Goal: Task Accomplishment & Management: Use online tool/utility

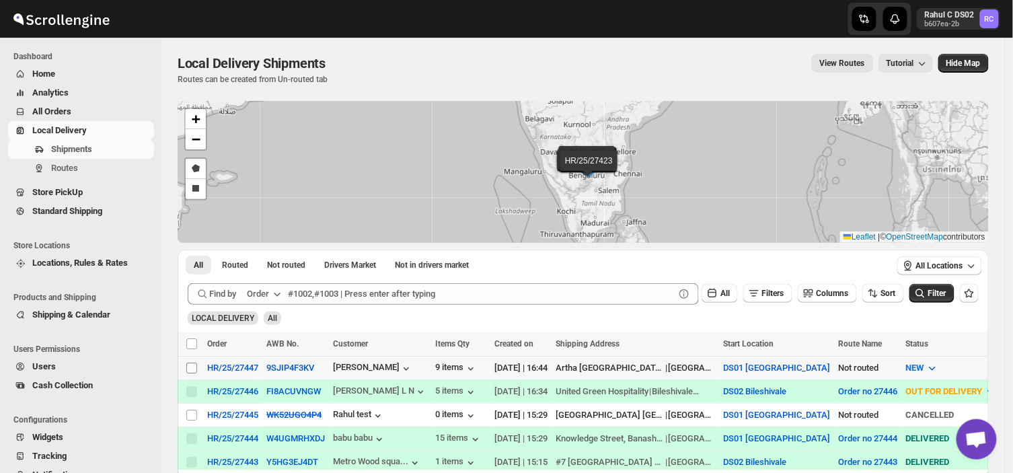
click at [192, 366] on input "Select shipment" at bounding box center [191, 368] width 11 height 11
checkbox input "true"
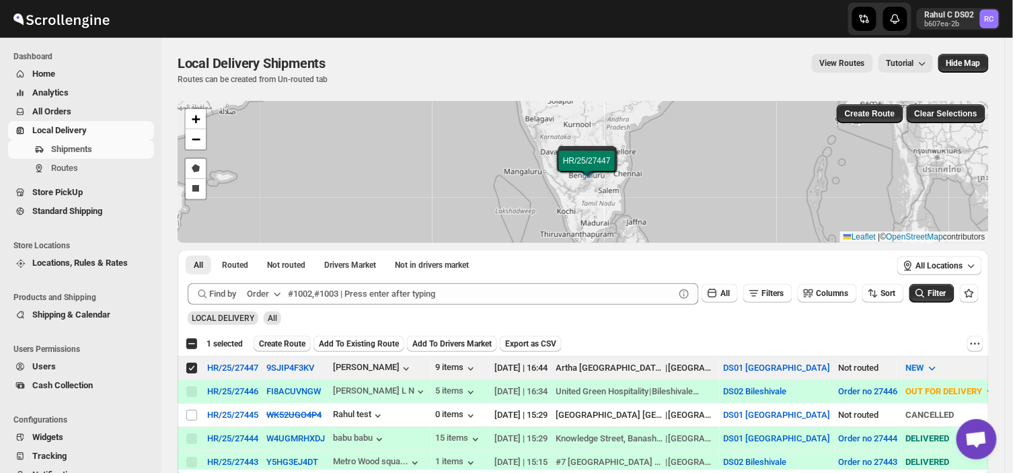
click at [274, 340] on span "Create Route" at bounding box center [282, 343] width 46 height 11
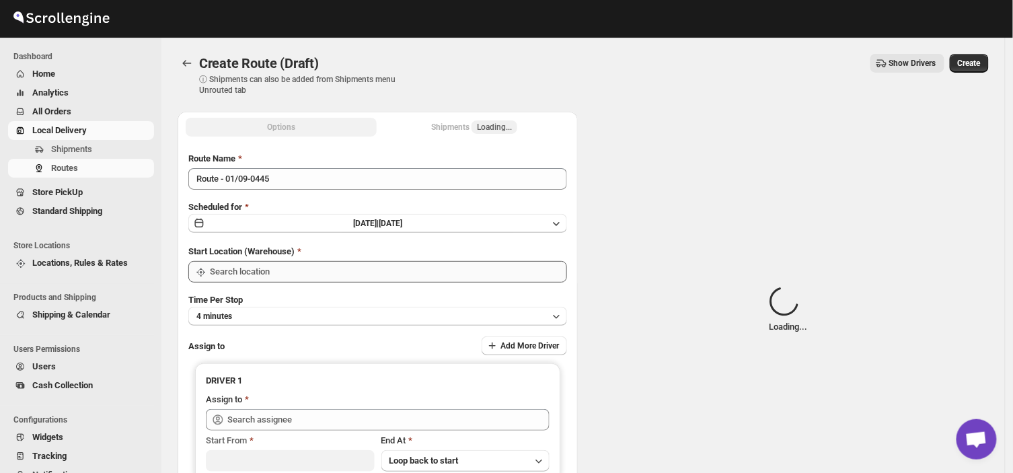
type input "DS01 [GEOGRAPHIC_DATA]"
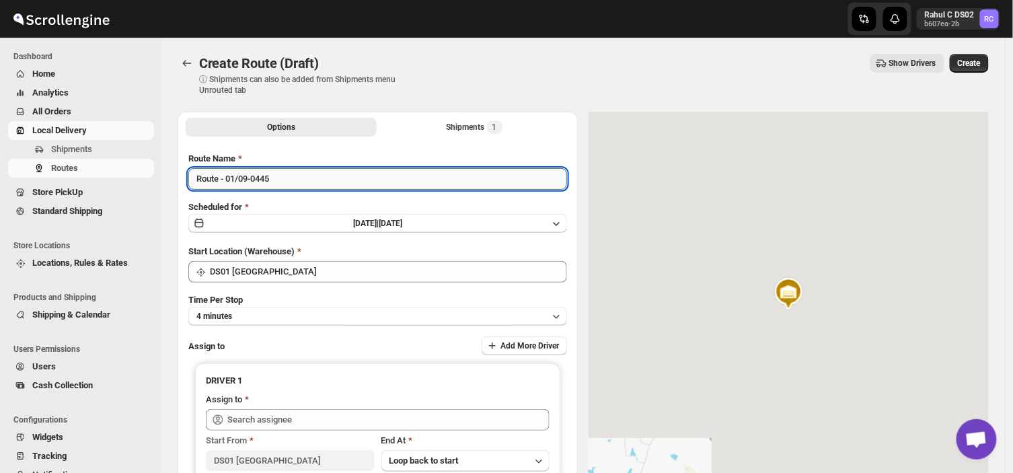
click at [279, 178] on input "Route - 01/09-0445" at bounding box center [377, 179] width 379 height 22
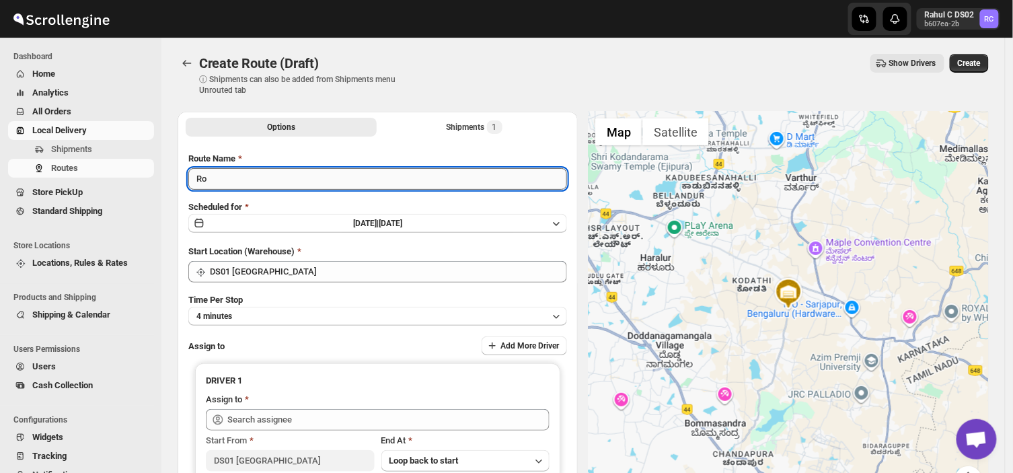
type input "R"
type input "Order no 27447"
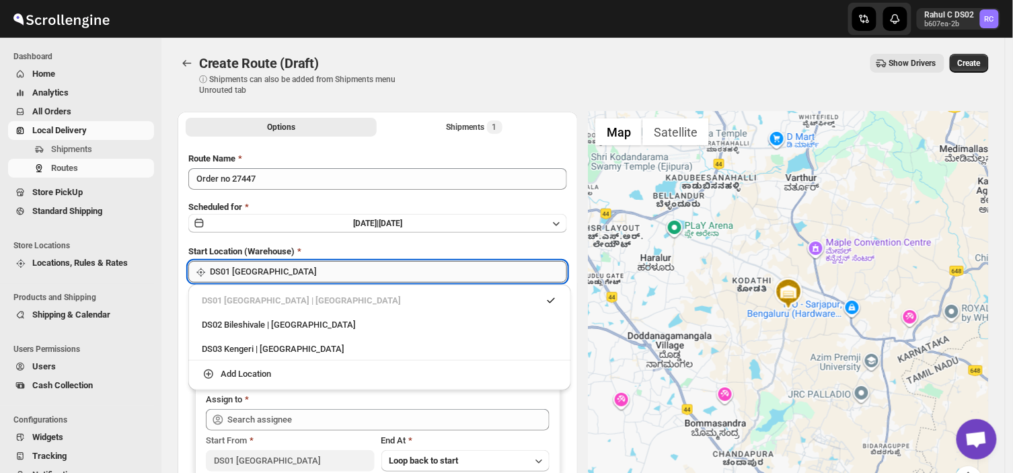
click at [276, 264] on input "DS01 [GEOGRAPHIC_DATA]" at bounding box center [388, 272] width 357 height 22
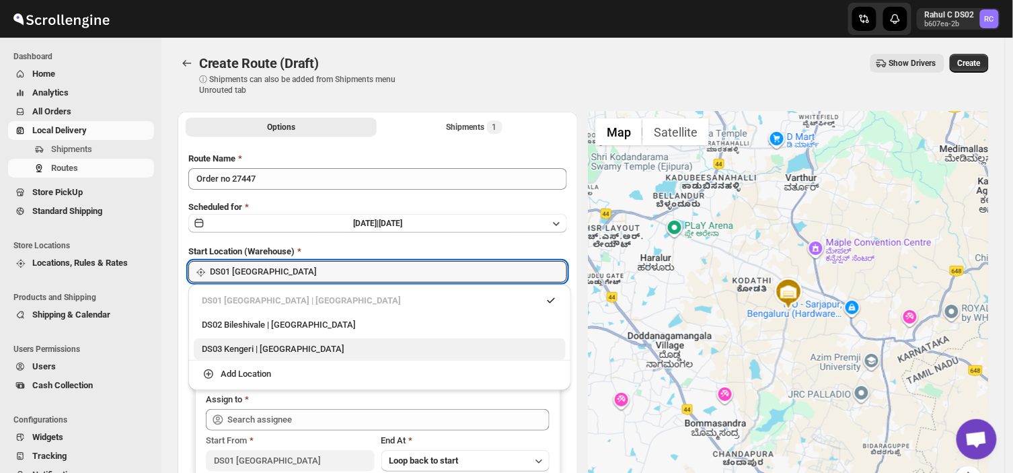
click at [239, 346] on div "DS03 Kengeri | [GEOGRAPHIC_DATA]" at bounding box center [380, 348] width 356 height 13
type input "DS03 Kengeri"
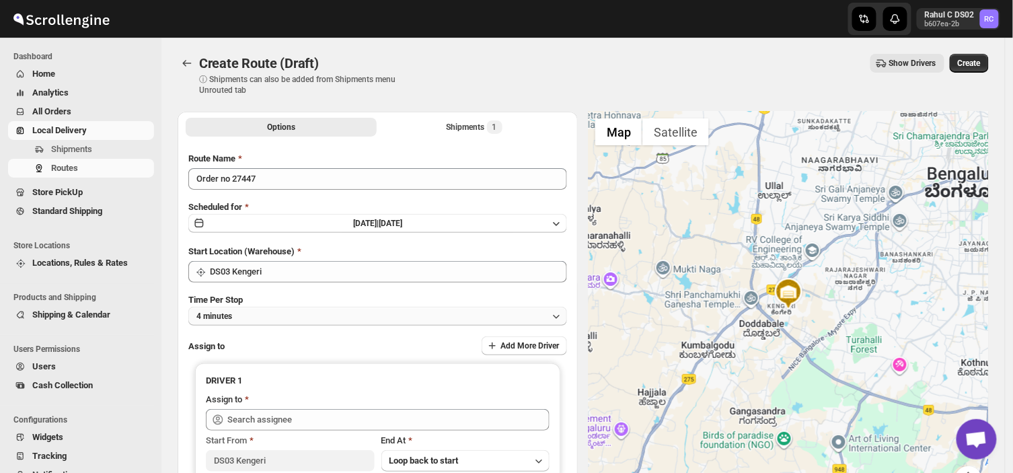
click at [257, 311] on button "4 minutes" at bounding box center [377, 316] width 379 height 19
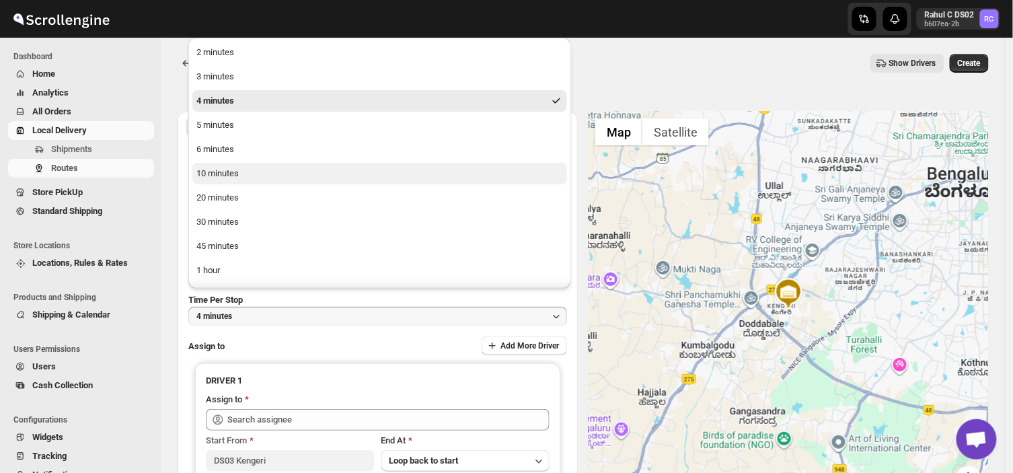
click at [231, 172] on div "10 minutes" at bounding box center [217, 173] width 42 height 13
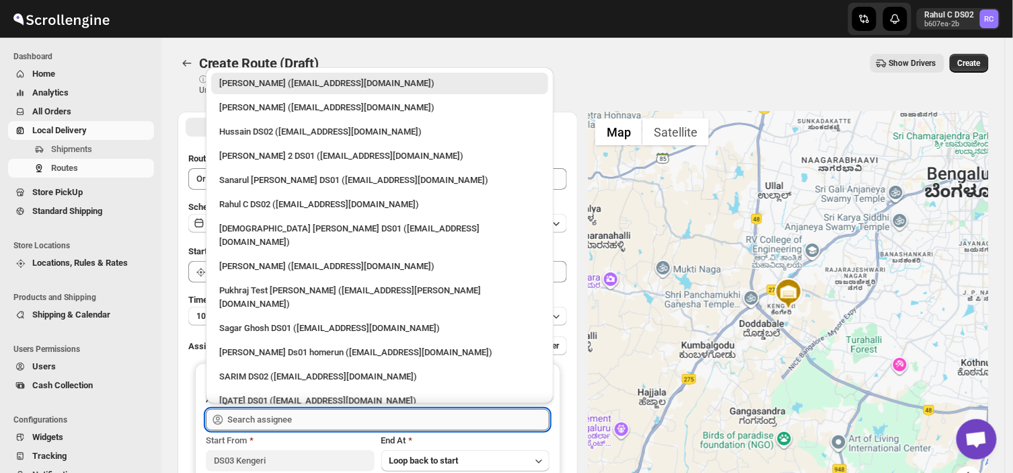
click at [285, 418] on input "text" at bounding box center [388, 420] width 322 height 22
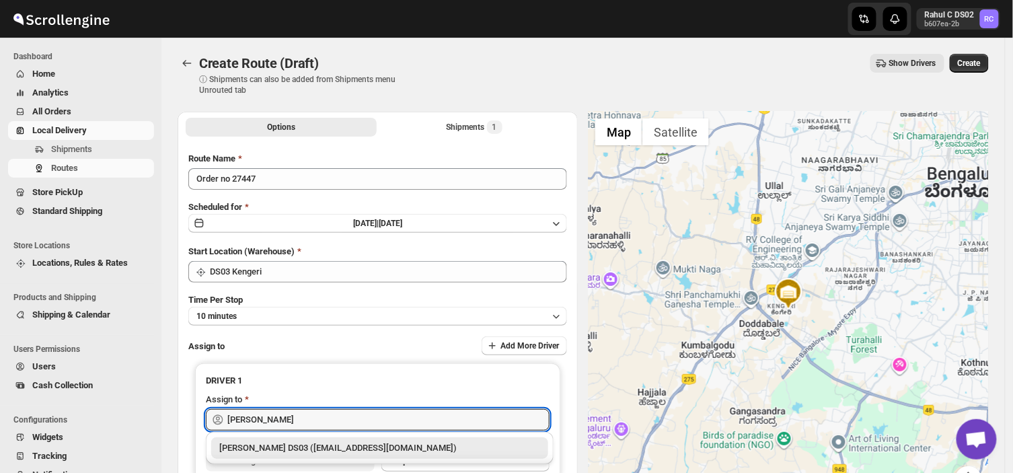
click at [345, 447] on div "[PERSON_NAME] DS03 ([EMAIL_ADDRESS][DOMAIN_NAME])" at bounding box center [379, 447] width 321 height 13
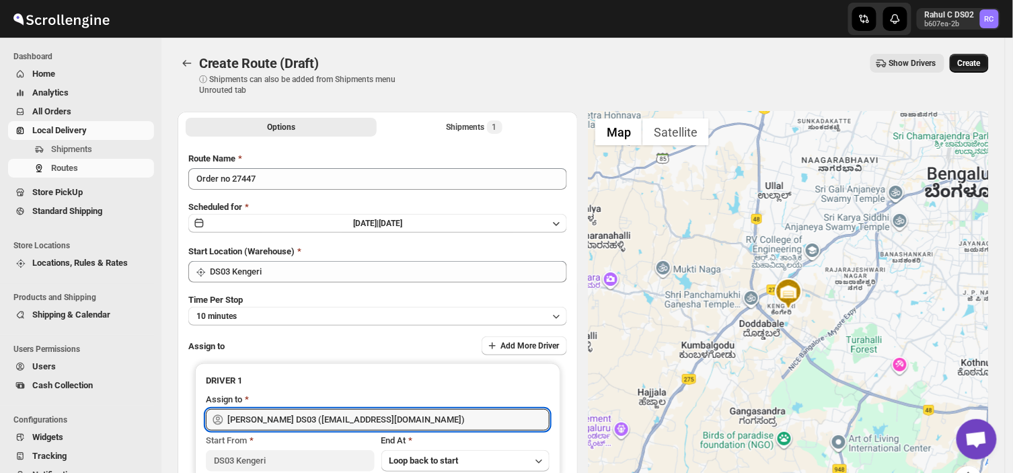
type input "[PERSON_NAME] DS03 ([EMAIL_ADDRESS][DOMAIN_NAME])"
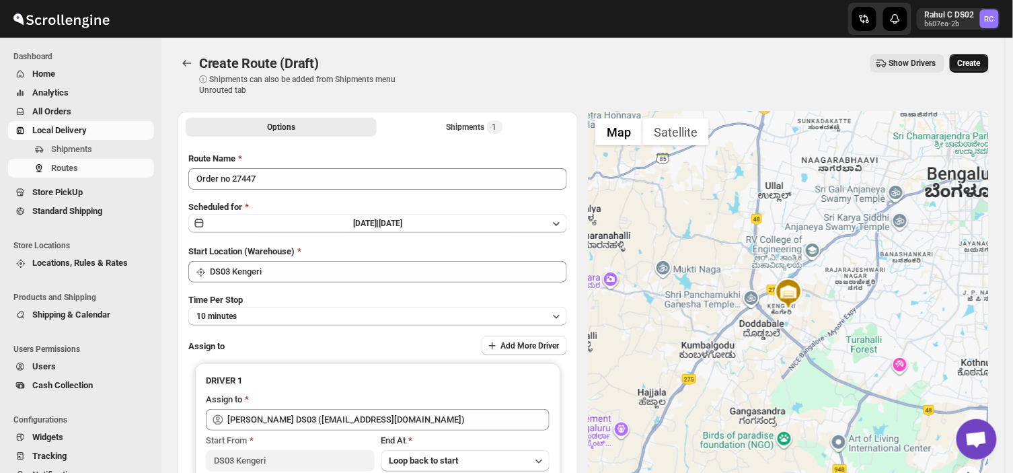
click at [981, 58] on span "Create" at bounding box center [969, 63] width 23 height 11
